Goal: Information Seeking & Learning: Learn about a topic

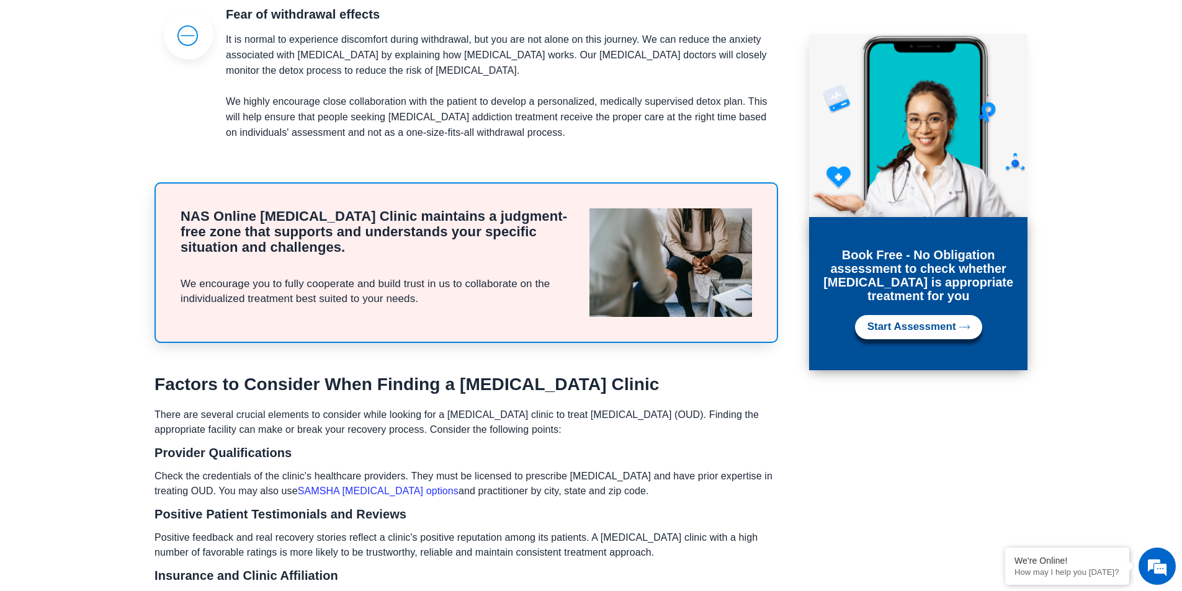
scroll to position [2482, 0]
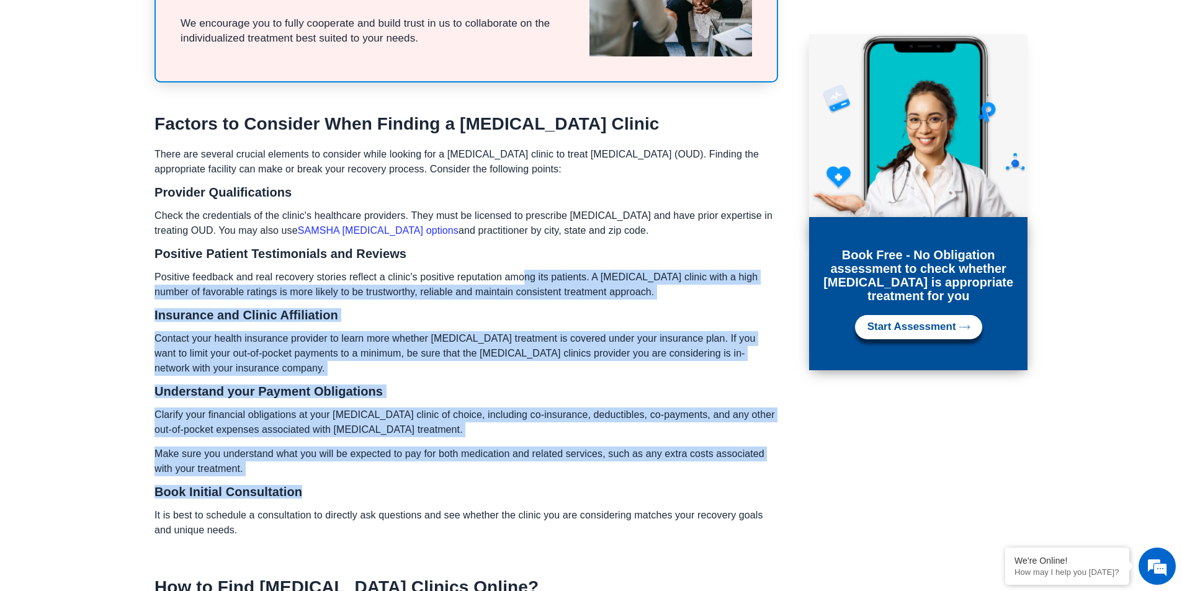
drag, startPoint x: 527, startPoint y: 187, endPoint x: 606, endPoint y: 416, distance: 242.1
click at [606, 416] on div "There are several crucial elements to consider while looking for a [MEDICAL_DAT…" at bounding box center [466, 347] width 624 height 400
click at [606, 486] on h3 "Book Initial Consultation" at bounding box center [466, 492] width 624 height 12
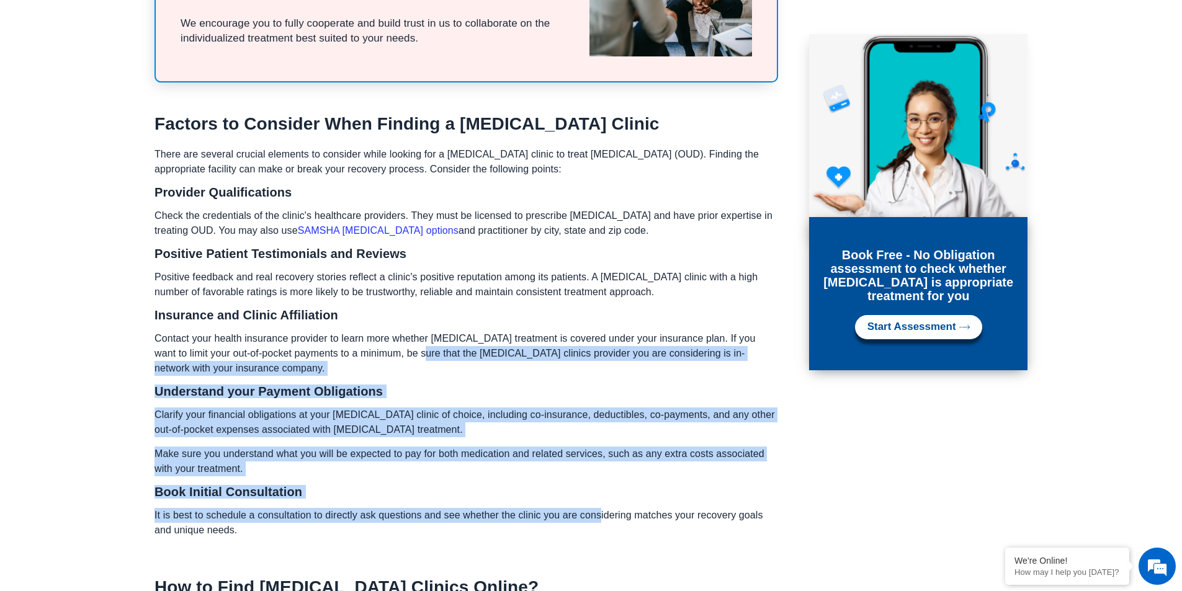
drag, startPoint x: 583, startPoint y: 430, endPoint x: 395, endPoint y: 279, distance: 241.4
click at [395, 279] on div "There are several crucial elements to consider while looking for a [MEDICAL_DAT…" at bounding box center [466, 347] width 624 height 400
click at [395, 331] on p "Contact your health insurance provider to learn more whether [MEDICAL_DATA] tre…" at bounding box center [466, 353] width 624 height 45
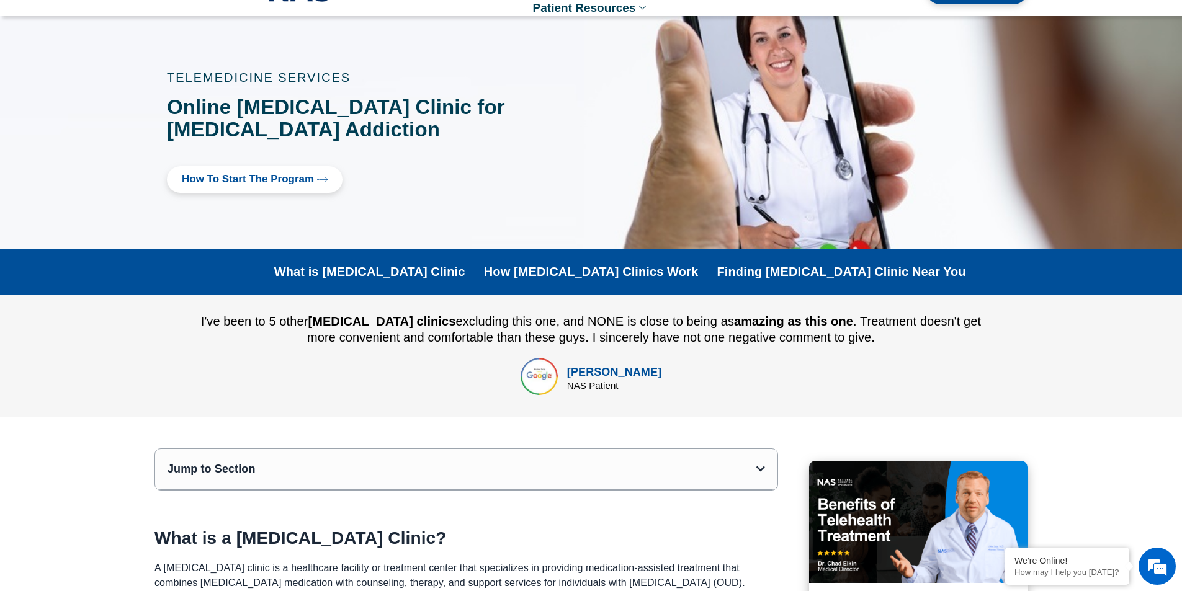
scroll to position [0, 0]
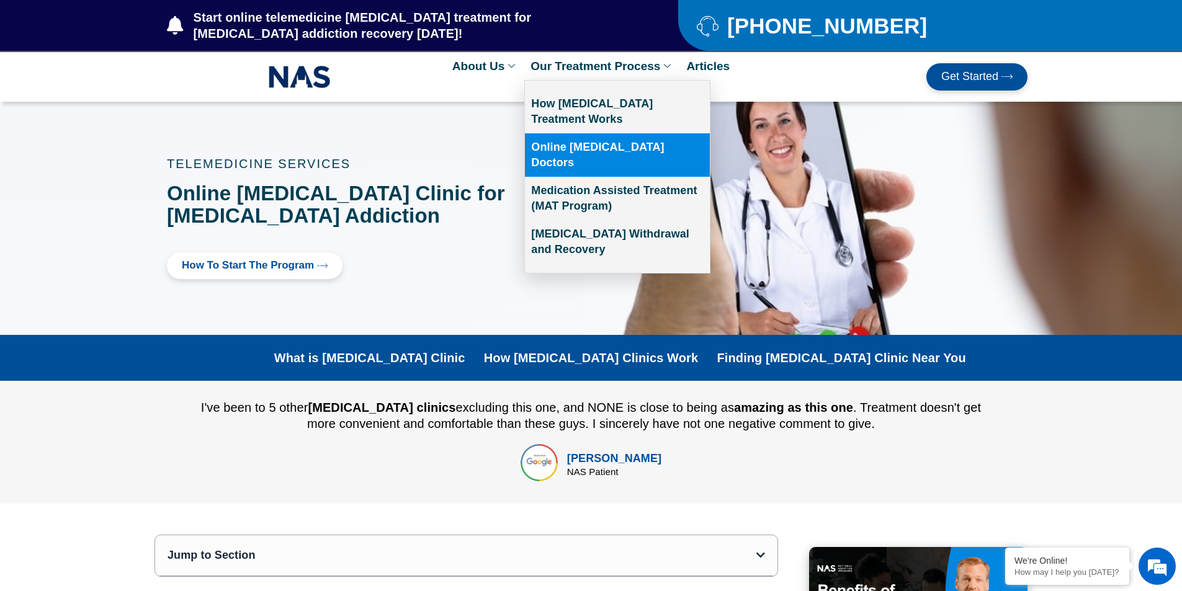
click at [626, 143] on link "Online [MEDICAL_DATA] Doctors" at bounding box center [617, 154] width 185 height 43
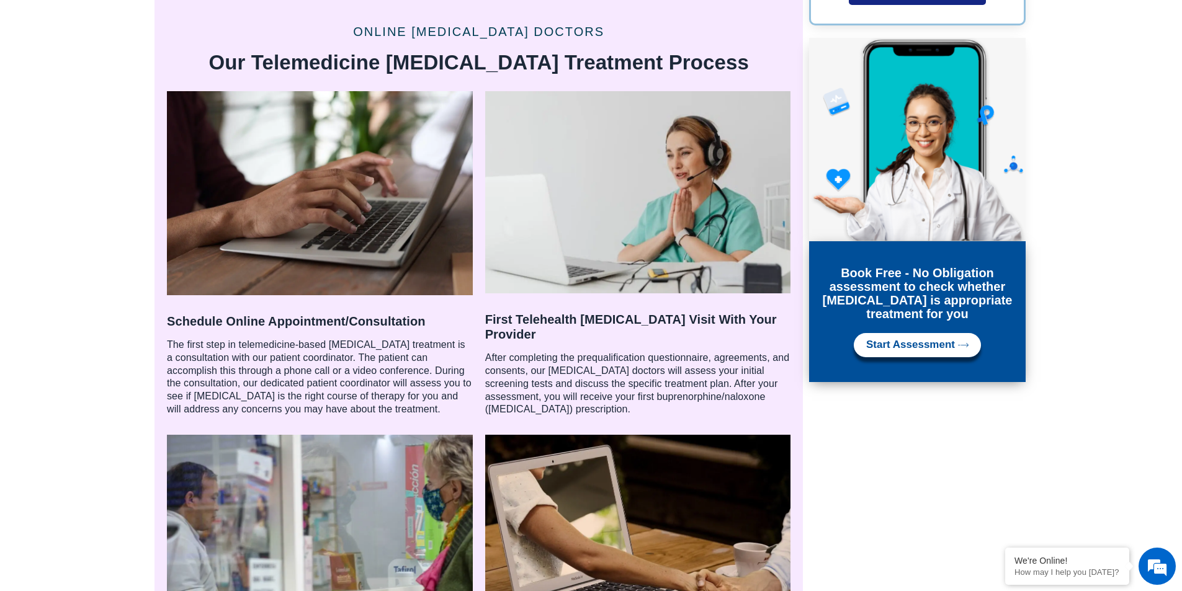
scroll to position [869, 0]
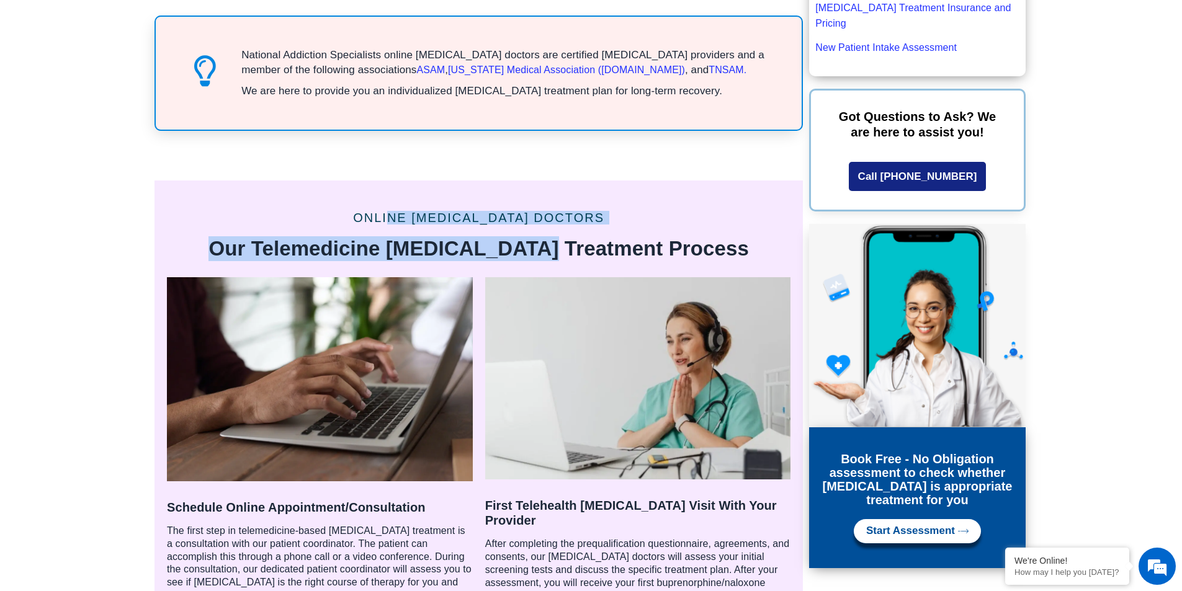
drag, startPoint x: 431, startPoint y: 209, endPoint x: 584, endPoint y: 236, distance: 154.9
click at [580, 236] on div "Online Suboxone doctors Our Telemedicine Suboxone Treatment Process" at bounding box center [478, 226] width 648 height 91
click at [584, 236] on h2 "Our Telemedicine Suboxone Treatment Process" at bounding box center [478, 248] width 549 height 25
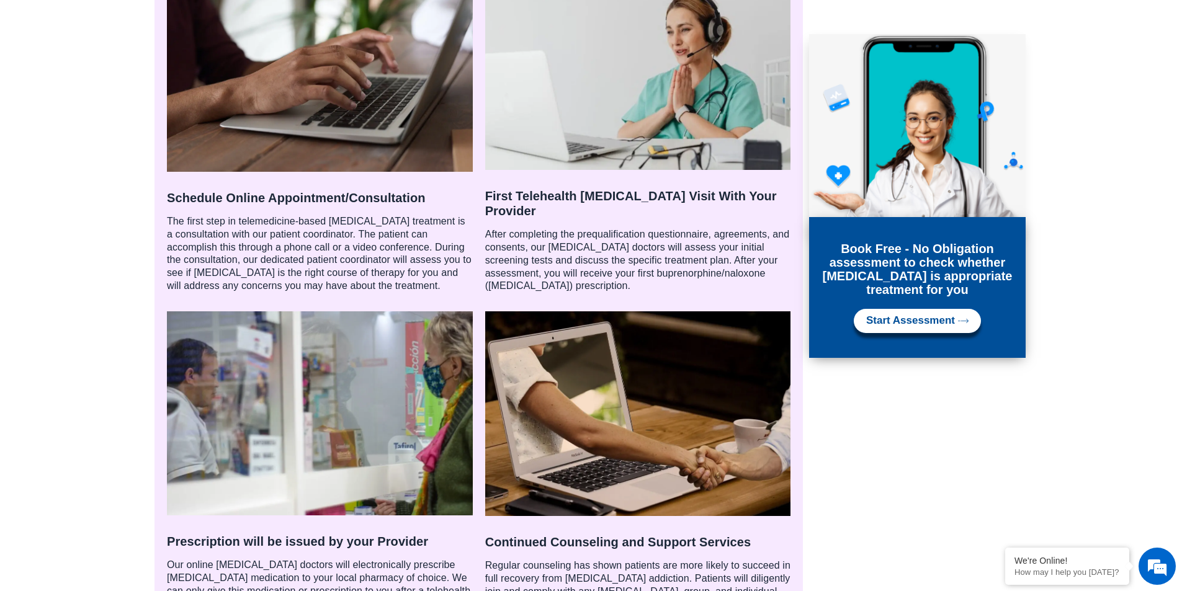
scroll to position [1365, 0]
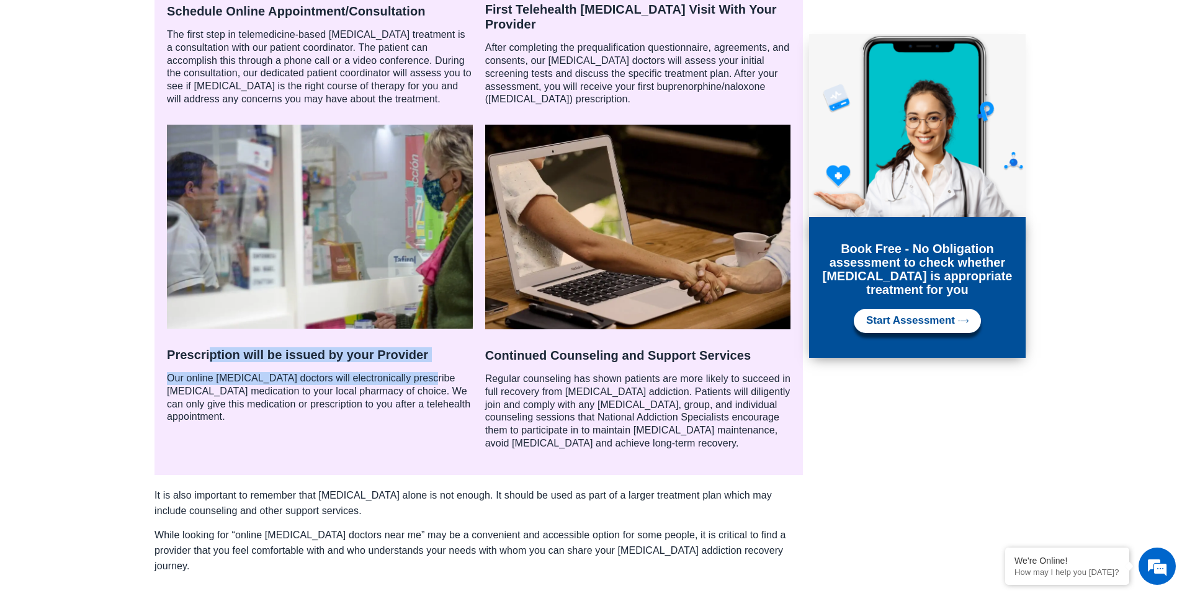
drag, startPoint x: 208, startPoint y: 333, endPoint x: 427, endPoint y: 362, distance: 221.5
click at [427, 362] on div "Prescription will be issued by your Provider Our online Suboxone doctors will e…" at bounding box center [320, 385] width 306 height 76
click at [427, 372] on p "Our online Suboxone doctors will electronically prescribe Suboxone medication t…" at bounding box center [320, 397] width 306 height 51
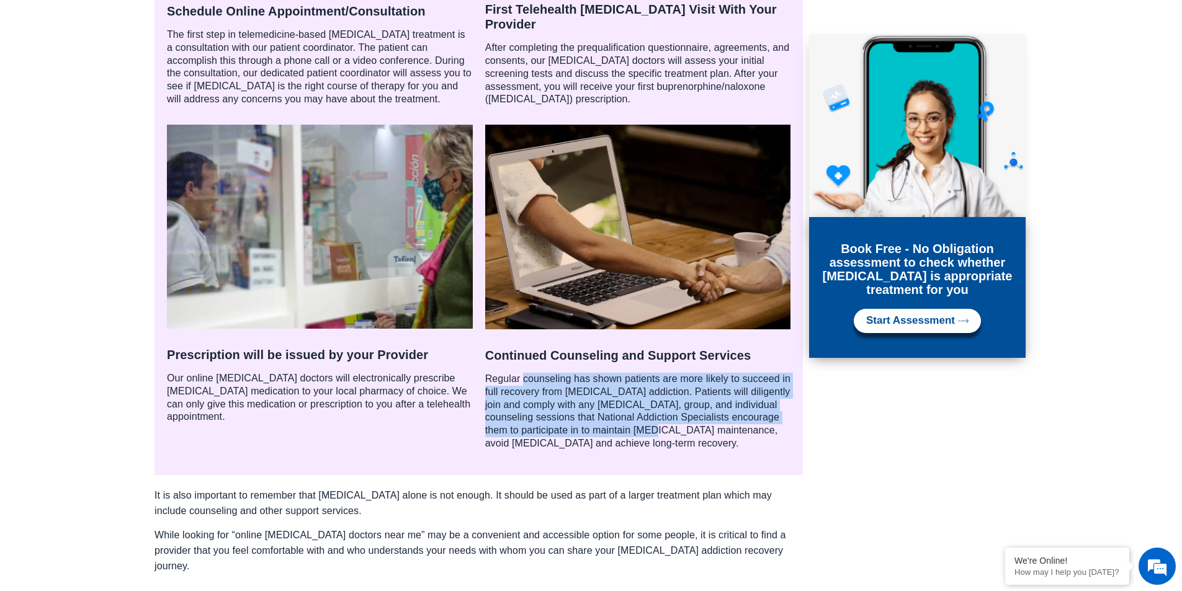
drag, startPoint x: 522, startPoint y: 344, endPoint x: 680, endPoint y: 411, distance: 172.0
click at [680, 411] on div "Continued Counseling and Support Services Regular counseling has shown patients…" at bounding box center [638, 399] width 306 height 102
click at [680, 411] on p "Regular counseling has shown patients are more likely to succeed in full recove…" at bounding box center [638, 412] width 306 height 78
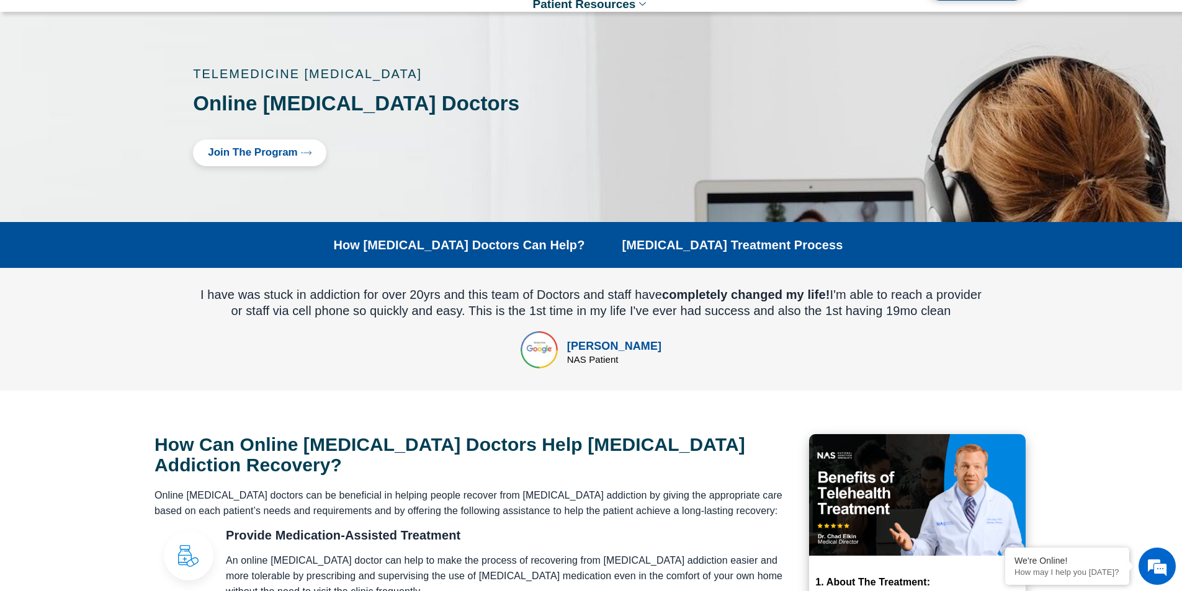
scroll to position [0, 0]
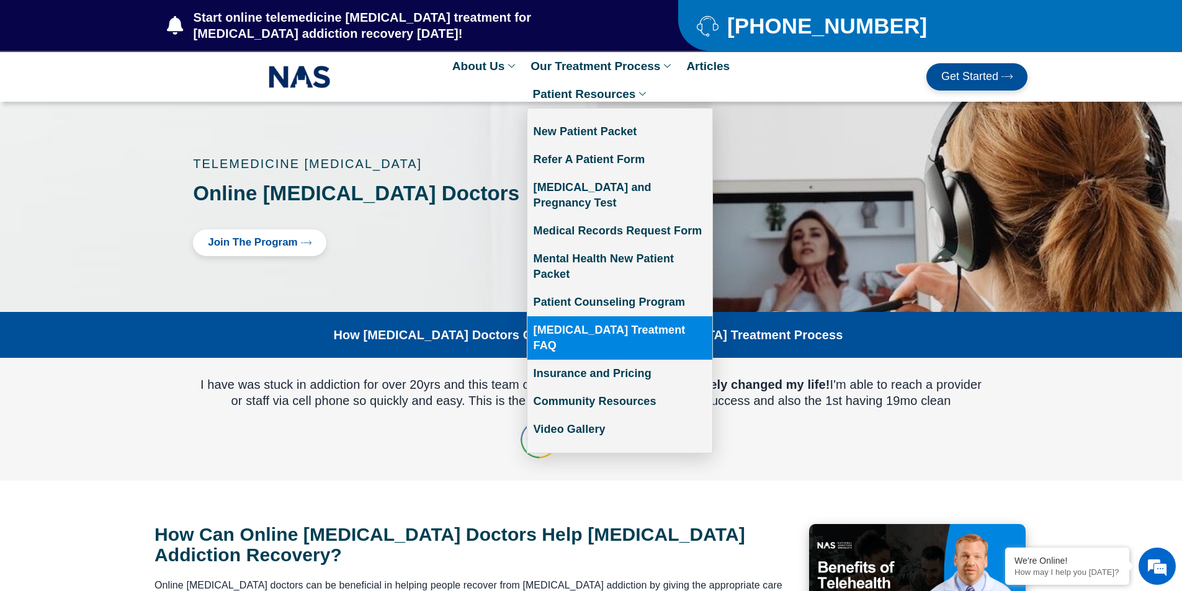
click at [649, 321] on link "[MEDICAL_DATA] Treatment FAQ" at bounding box center [619, 337] width 185 height 43
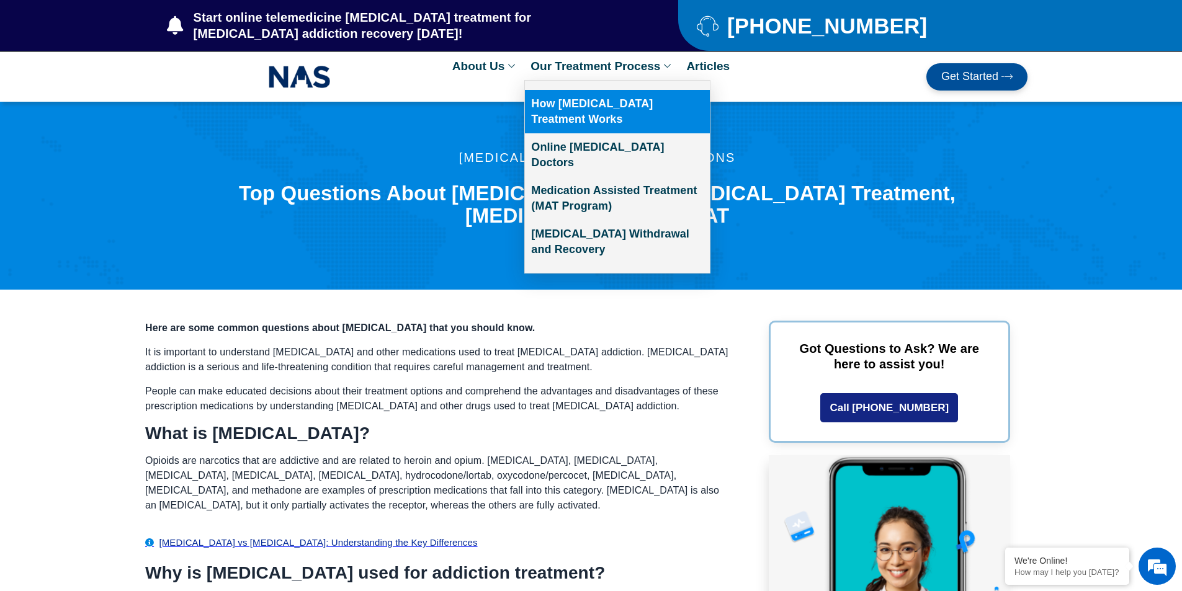
click at [607, 115] on link "How [MEDICAL_DATA] Treatment Works" at bounding box center [617, 111] width 185 height 43
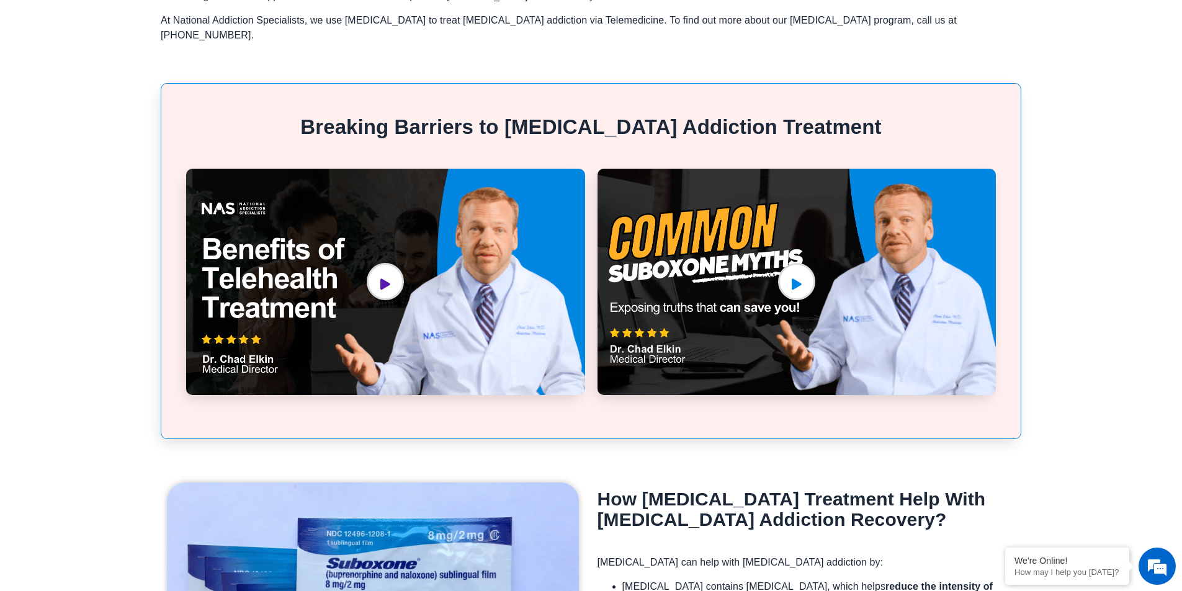
click at [382, 279] on icon "video-popup" at bounding box center [385, 284] width 10 height 11
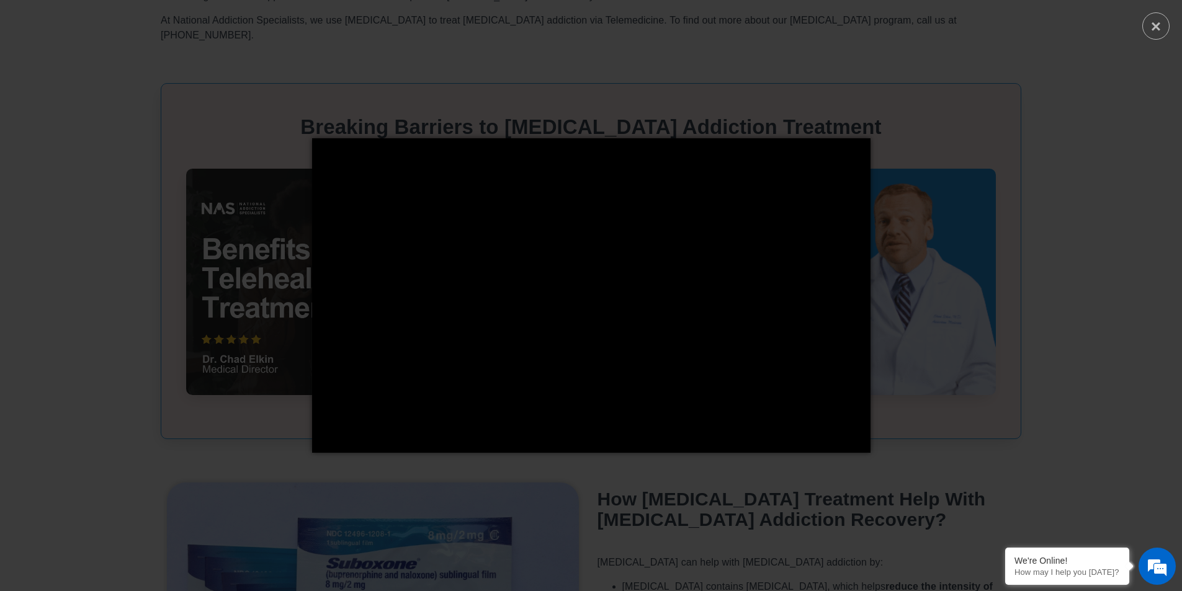
click at [1003, 103] on div "× Loading..." at bounding box center [591, 295] width 1182 height 591
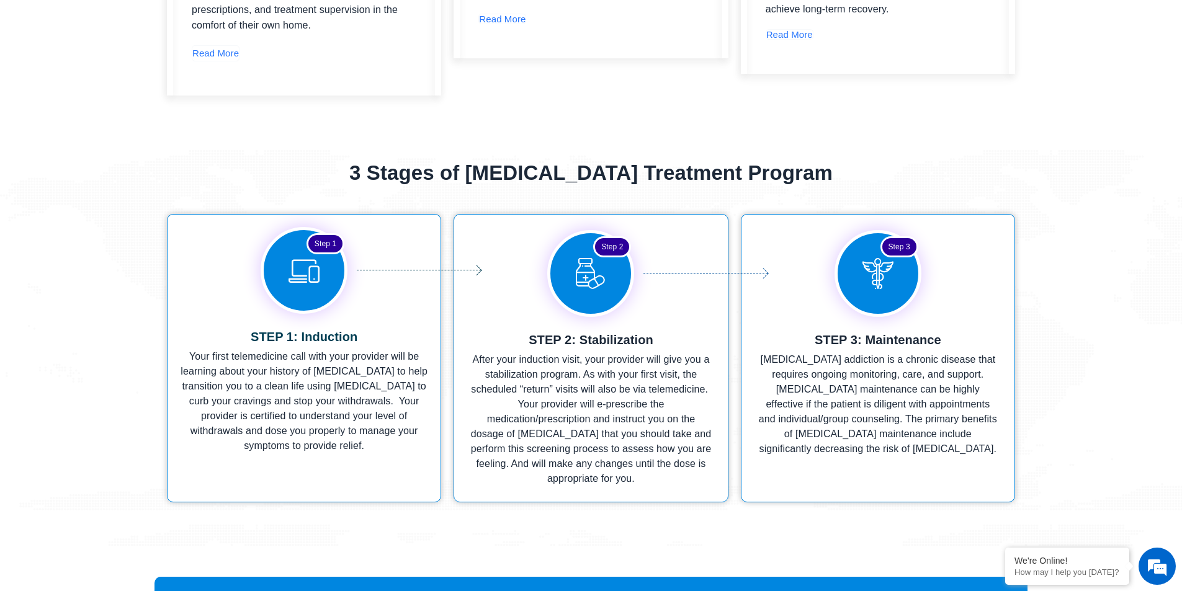
scroll to position [2047, 0]
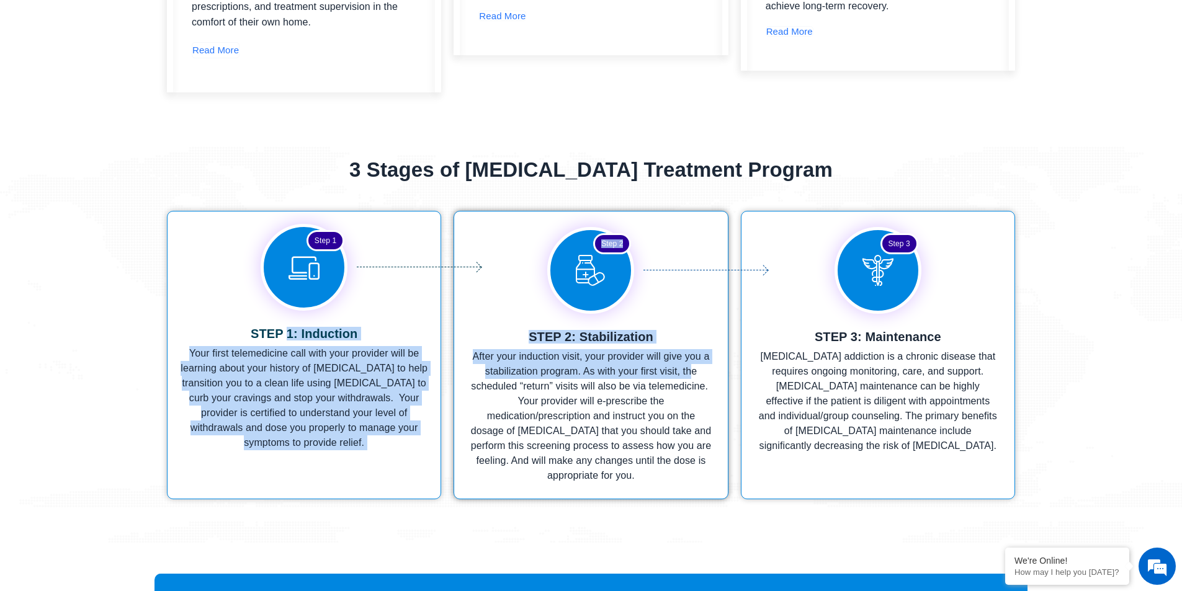
drag, startPoint x: 295, startPoint y: 291, endPoint x: 718, endPoint y: 323, distance: 423.7
click at [718, 323] on div "Step 1 STEP 1: Induction Your first telemedicine call with your provider will b…" at bounding box center [591, 355] width 860 height 301
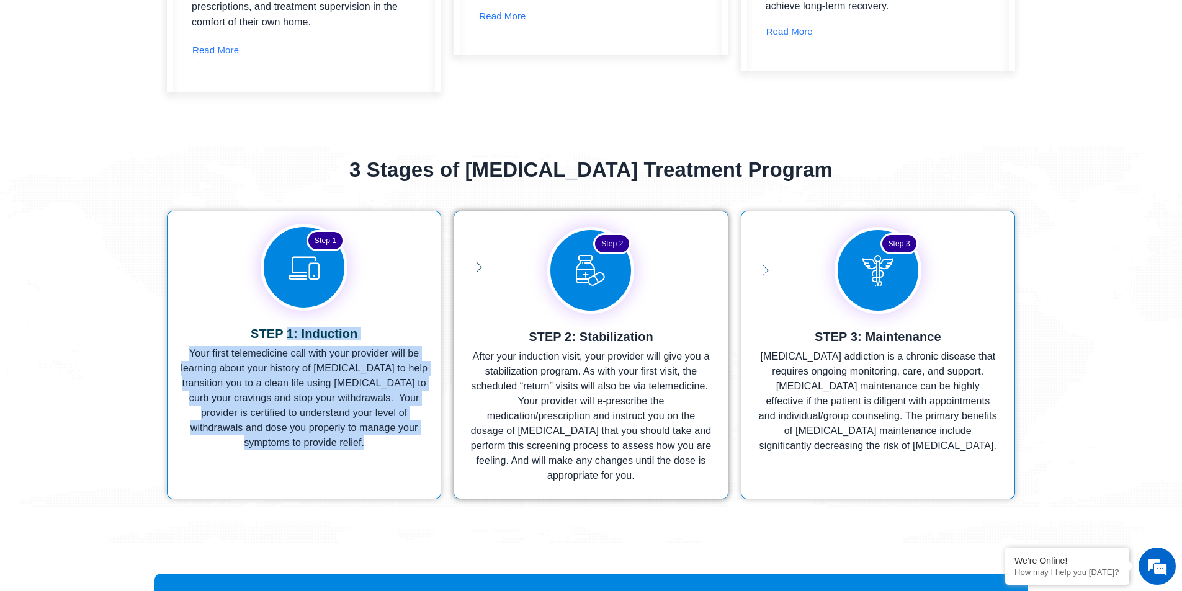
click at [720, 323] on div "Step 2 STEP 2: Stabilization After your induction visit, your provider will giv…" at bounding box center [591, 355] width 274 height 288
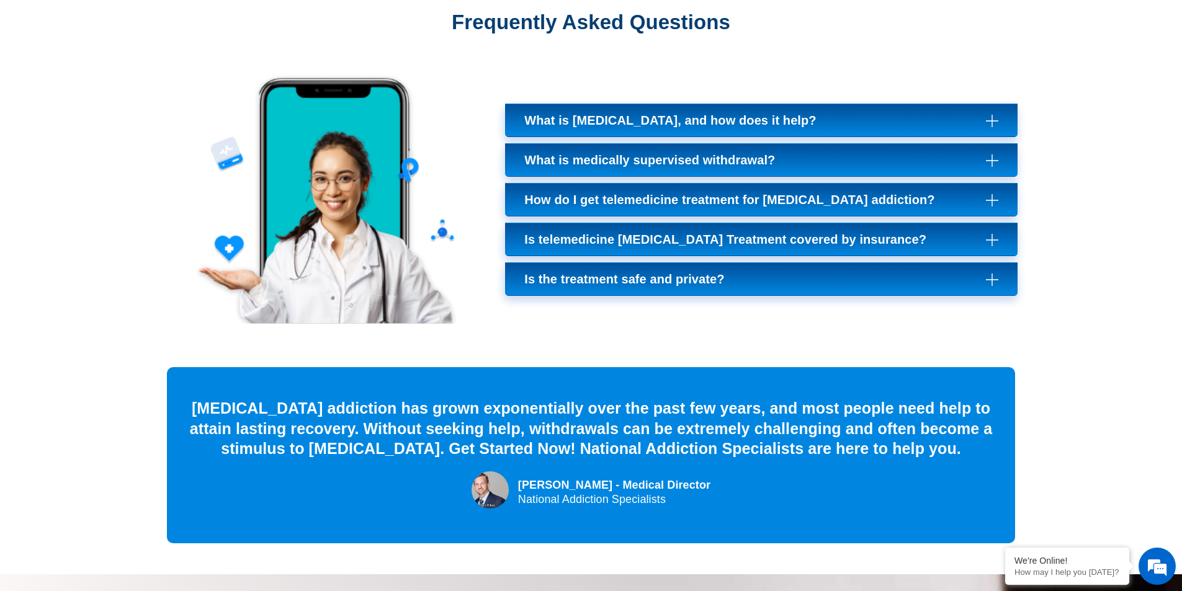
scroll to position [4467, 0]
